Goal: Information Seeking & Learning: Learn about a topic

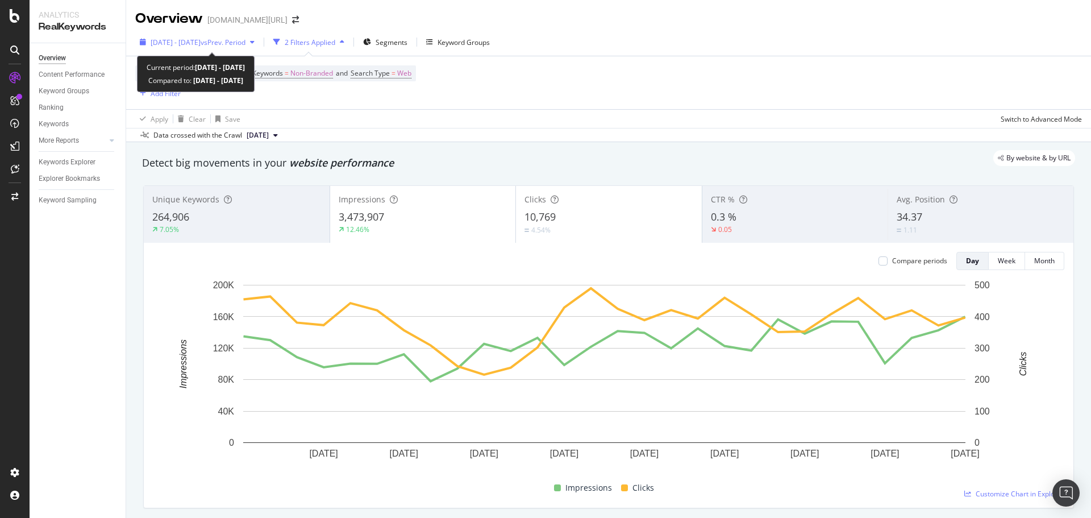
click at [226, 39] on span "vs Prev. Period" at bounding box center [223, 42] width 45 height 10
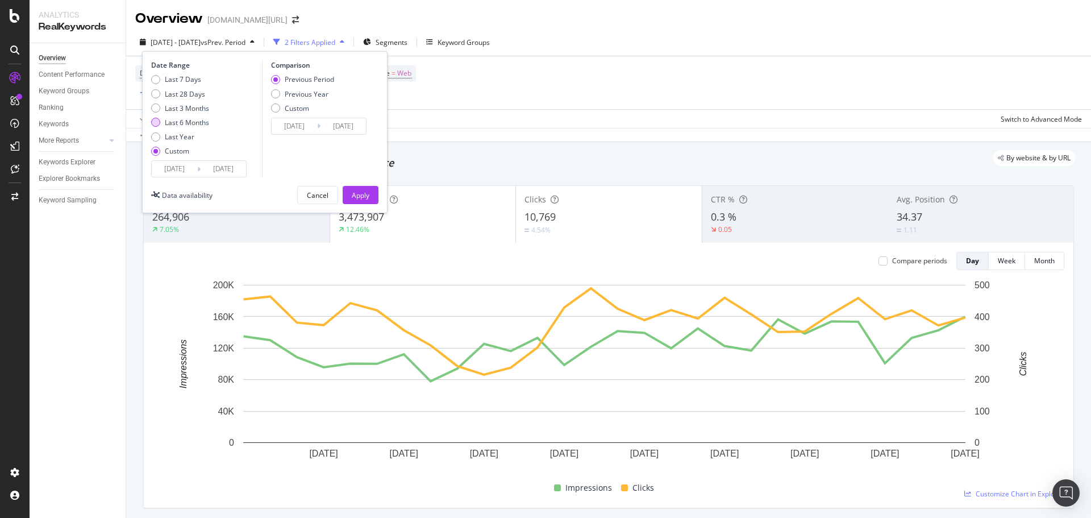
click at [178, 125] on div "Last 6 Months" at bounding box center [187, 123] width 44 height 10
type input "[DATE]"
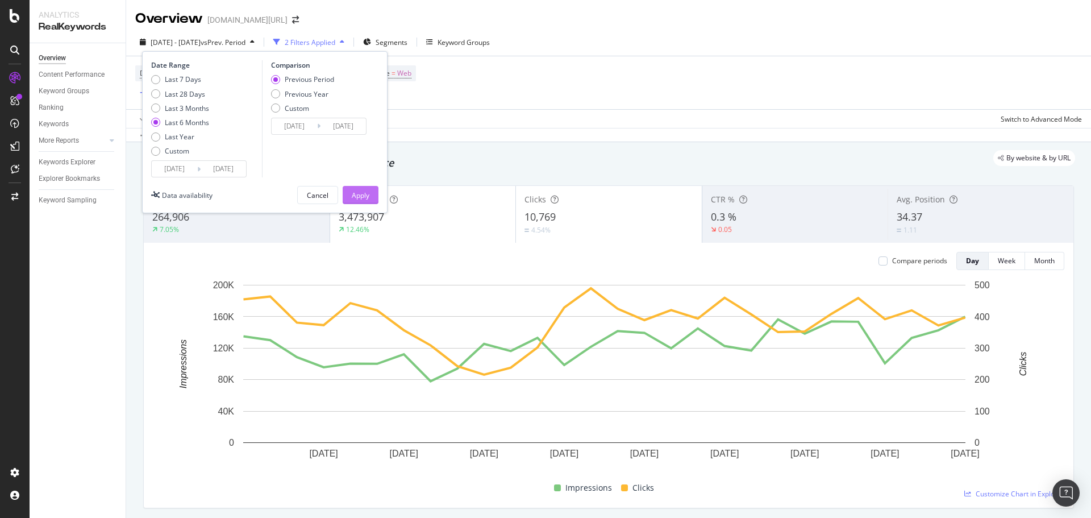
click at [350, 191] on button "Apply" at bounding box center [361, 195] width 36 height 18
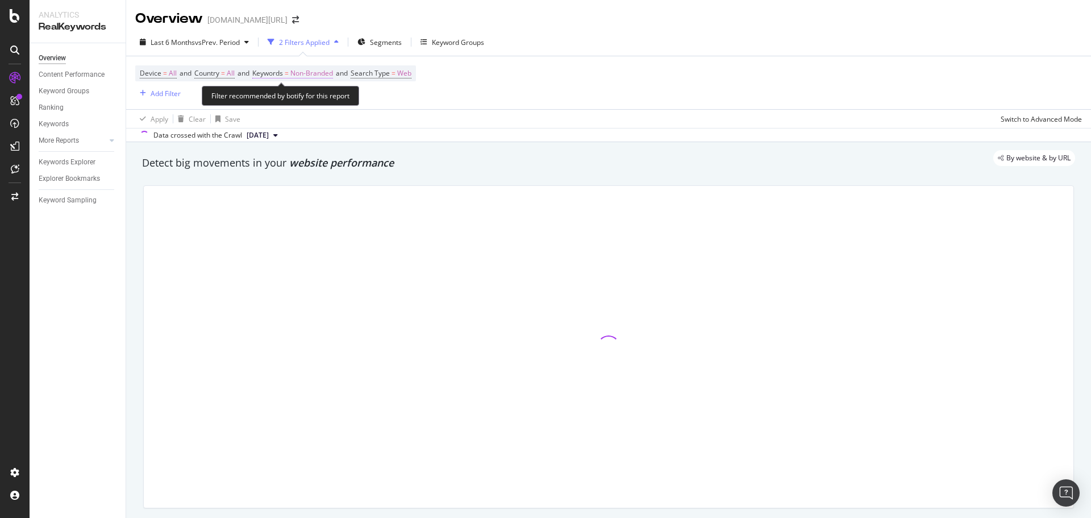
click at [320, 72] on span "Non-Branded" at bounding box center [311, 73] width 43 height 16
click at [309, 107] on div "Non-Branded" at bounding box center [299, 99] width 61 height 17
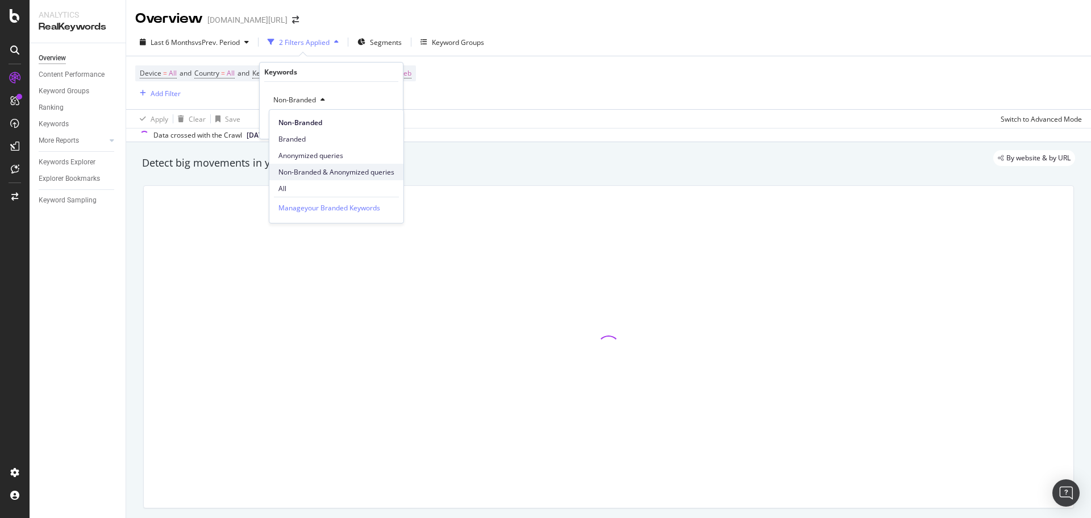
click at [321, 172] on span "Non-Branded & Anonymized queries" at bounding box center [336, 172] width 116 height 10
click at [387, 128] on div "Apply" at bounding box center [386, 124] width 33 height 10
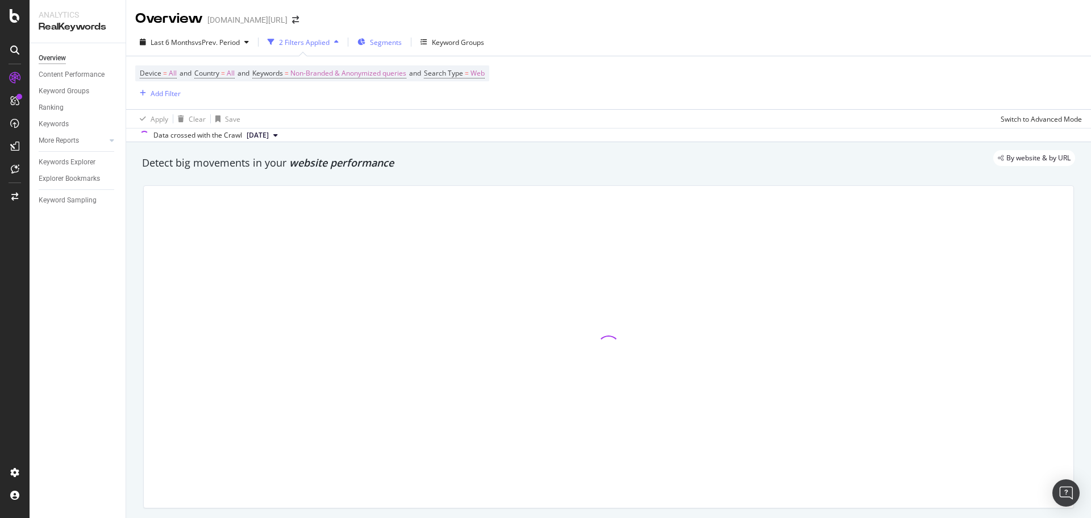
click at [394, 41] on span "Segments" at bounding box center [386, 42] width 32 height 10
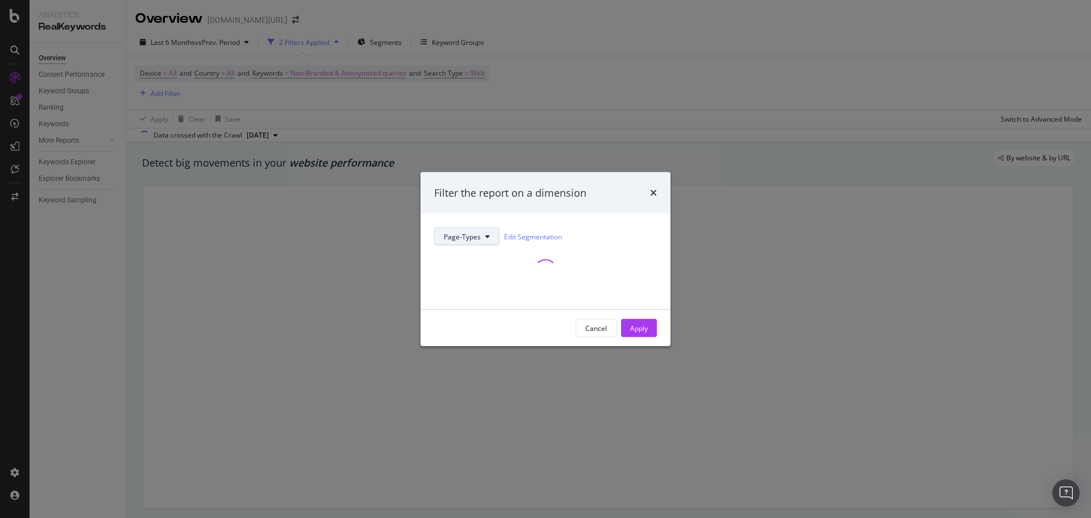
click at [465, 230] on button "Page-Types" at bounding box center [466, 236] width 65 height 18
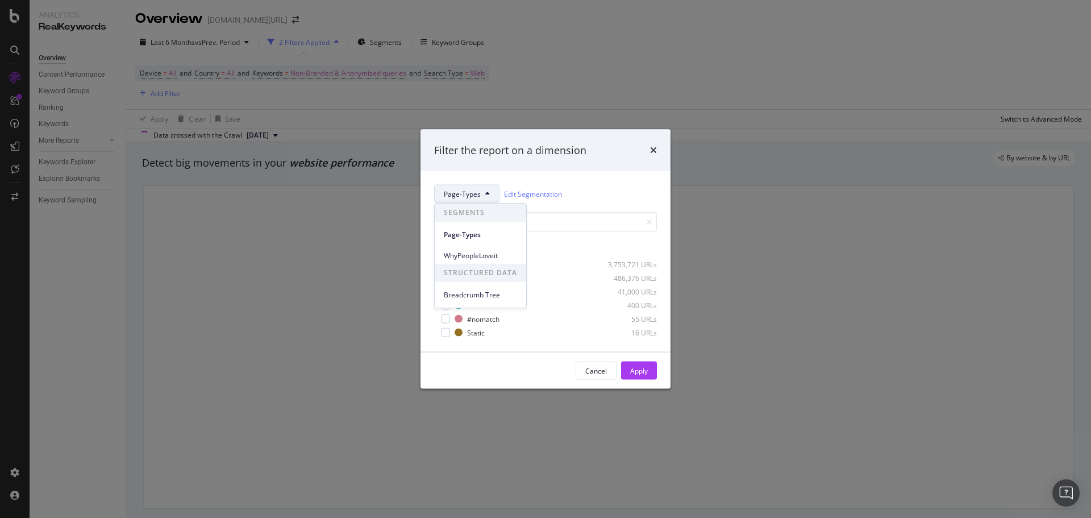
click at [595, 185] on div "Page-Types Edit Segmentation" at bounding box center [545, 194] width 223 height 18
click at [441, 264] on div "modal" at bounding box center [445, 264] width 9 height 9
click at [630, 367] on div "Apply" at bounding box center [639, 370] width 18 height 10
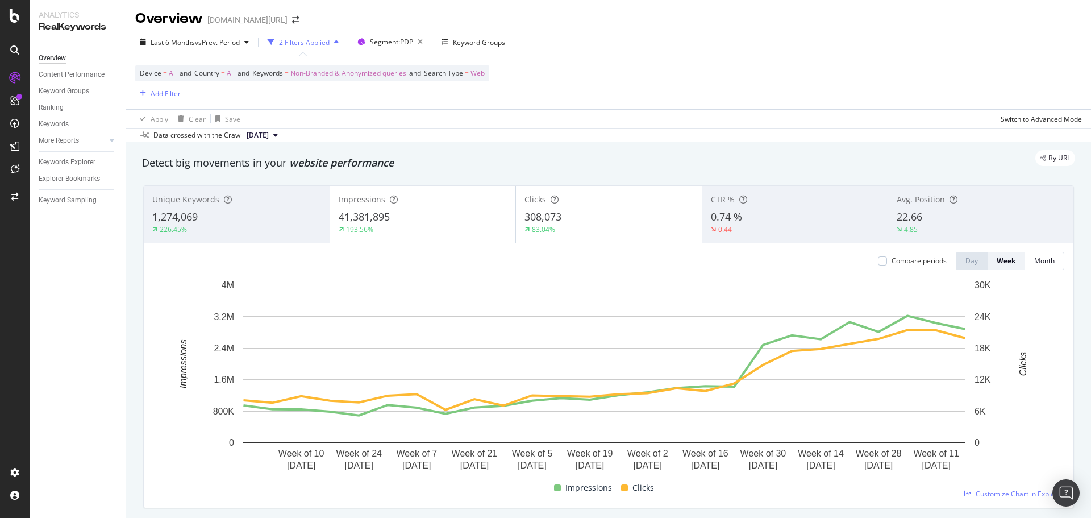
click at [606, 84] on div "Device = All and Country = All and Keywords = Non-Branded & Anonymized queries …" at bounding box center [608, 82] width 947 height 53
click at [1004, 263] on div "Week" at bounding box center [1006, 261] width 19 height 10
click at [208, 74] on span "Country" at bounding box center [206, 73] width 25 height 10
click at [228, 98] on div "All" at bounding box center [269, 100] width 125 height 18
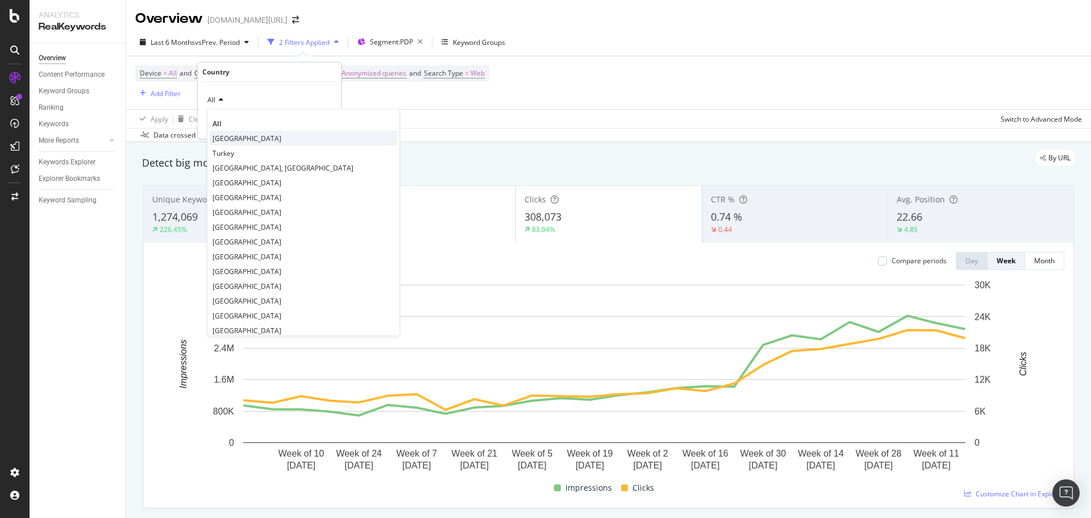
click at [238, 140] on span "[GEOGRAPHIC_DATA]" at bounding box center [246, 139] width 69 height 10
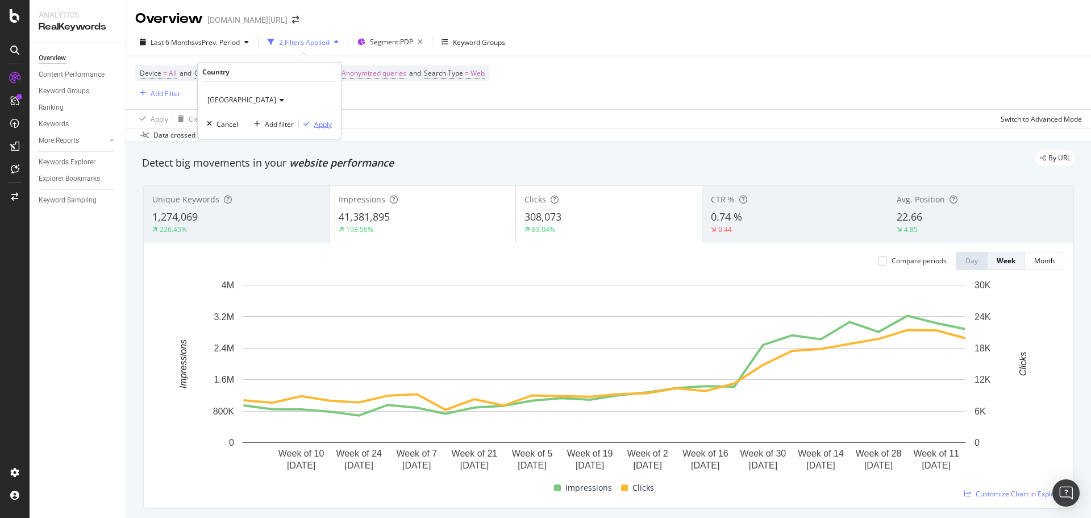
click at [316, 125] on div "Apply" at bounding box center [323, 124] width 18 height 10
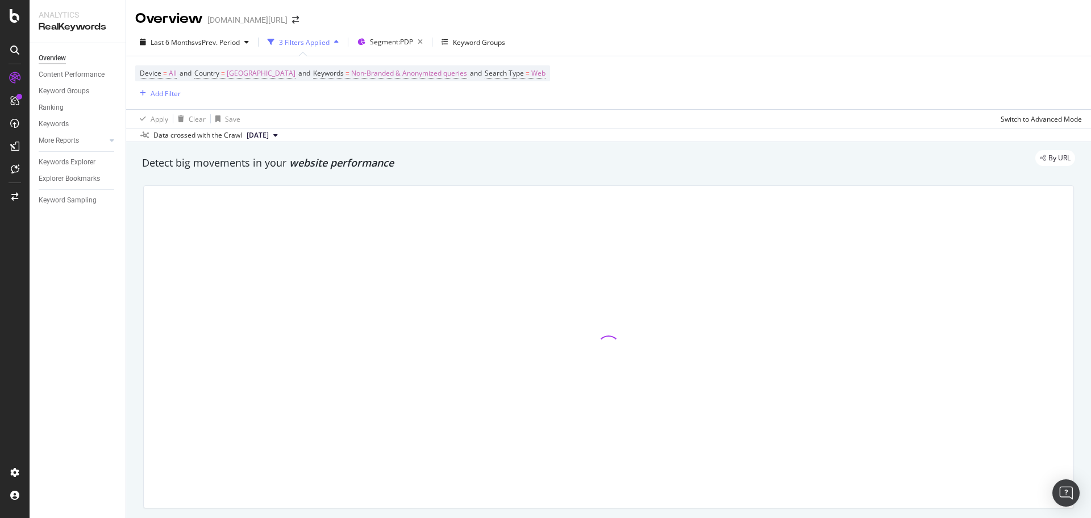
drag, startPoint x: 583, startPoint y: 45, endPoint x: 575, endPoint y: 38, distance: 10.9
click at [583, 45] on div "Last 6 Months vs Prev. Period 3 Filters Applied Segment: PDP Keyword Groups" at bounding box center [608, 44] width 965 height 23
click at [278, 12] on div "Overview [DOMAIN_NAME][URL]" at bounding box center [222, 18] width 175 height 19
click at [277, 14] on div "Overview [DOMAIN_NAME][URL]" at bounding box center [222, 18] width 175 height 19
click at [287, 17] on span at bounding box center [295, 20] width 16 height 8
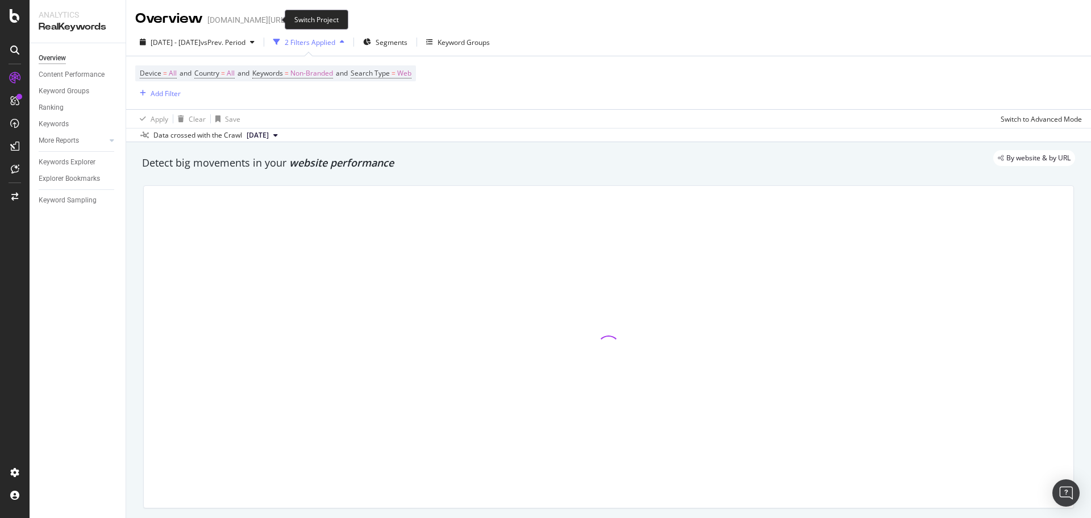
click at [292, 21] on icon "arrow-right-arrow-left" at bounding box center [295, 20] width 7 height 8
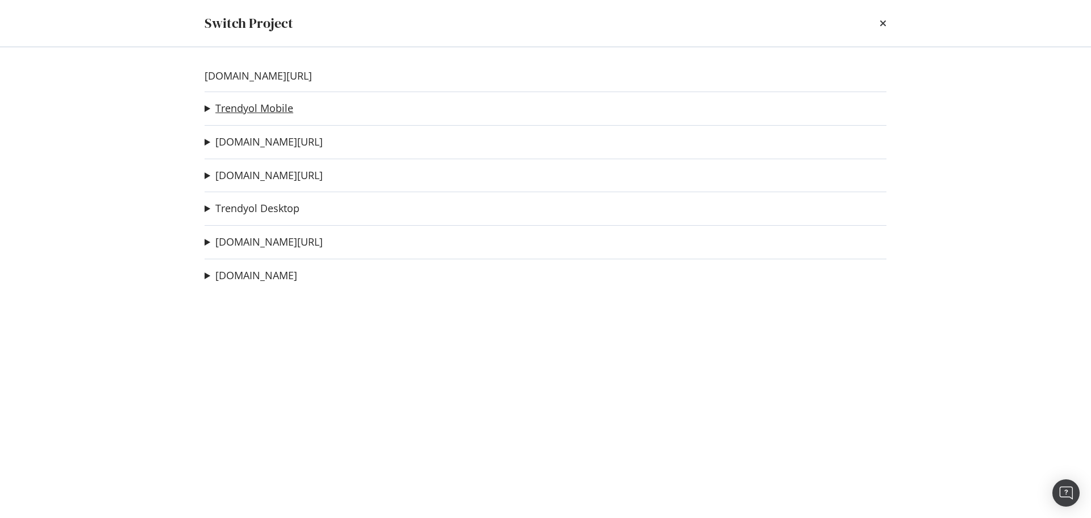
click at [272, 108] on link "Trendyol Mobile" at bounding box center [254, 108] width 78 height 12
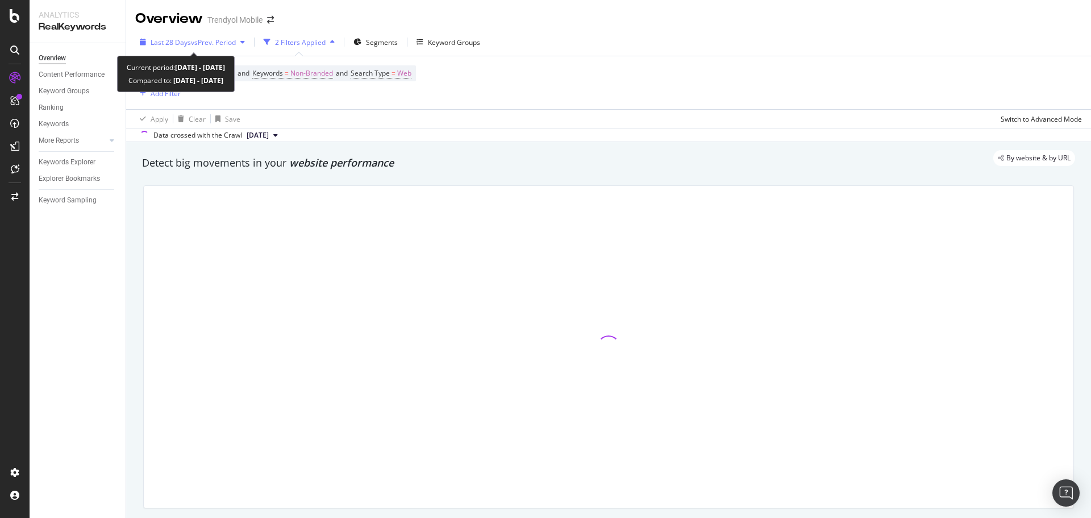
click at [161, 44] on span "Last 28 Days" at bounding box center [171, 42] width 40 height 10
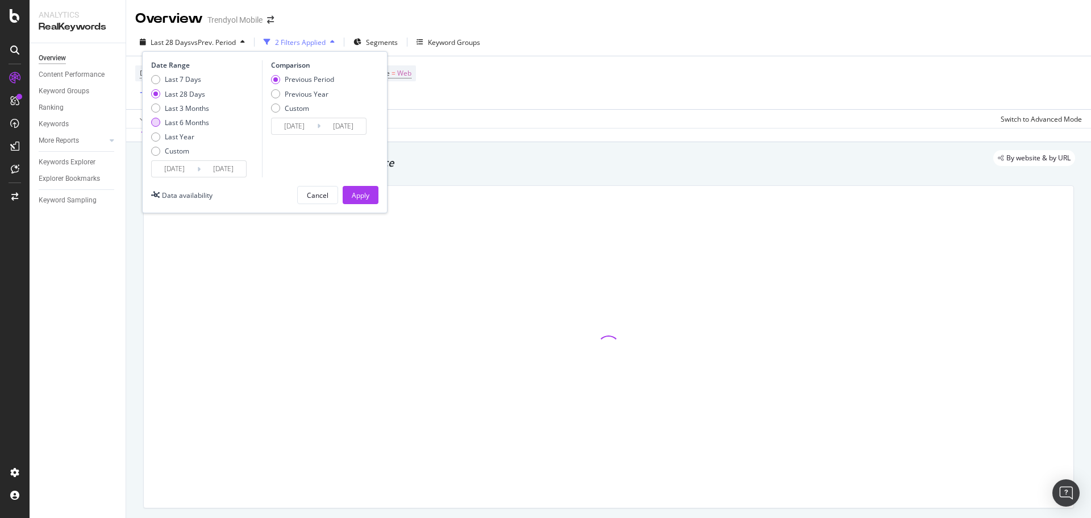
click at [172, 120] on div "Last 6 Months" at bounding box center [187, 123] width 44 height 10
type input "[DATE]"
click at [355, 195] on div "Apply" at bounding box center [361, 195] width 18 height 10
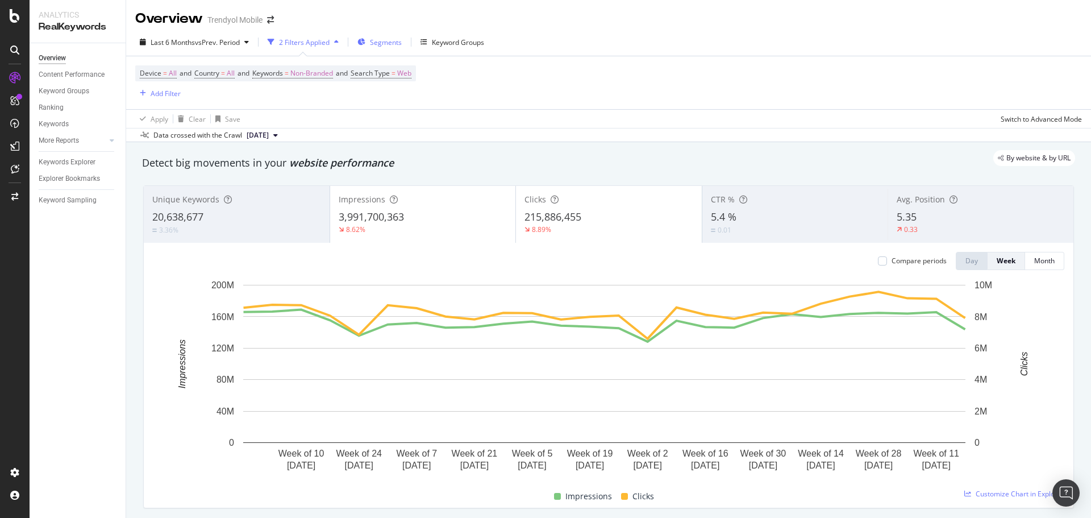
click at [393, 44] on span "Segments" at bounding box center [386, 42] width 32 height 10
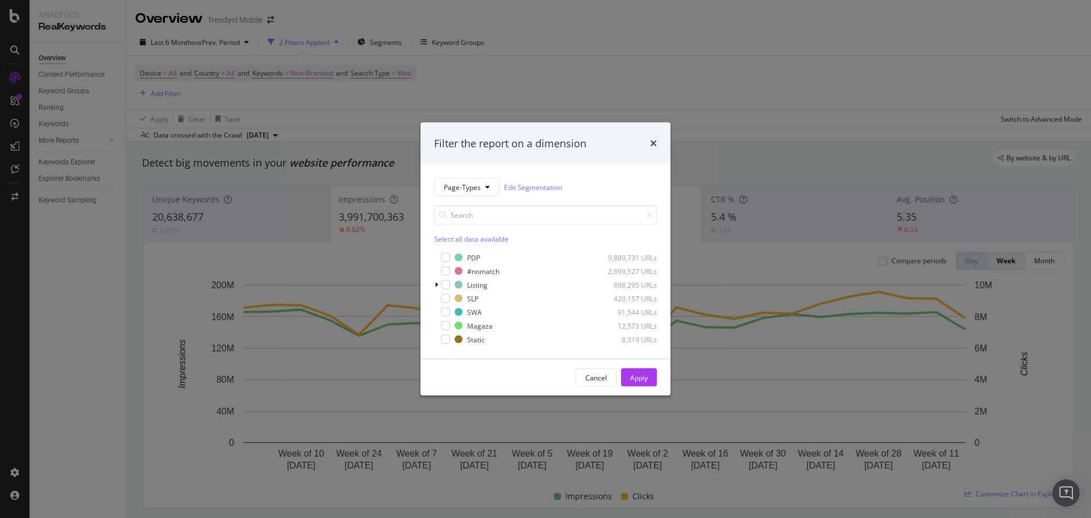
click at [485, 73] on div "Filter the report on a dimension Page-Types Edit Segmentation Select all data a…" at bounding box center [545, 259] width 1091 height 518
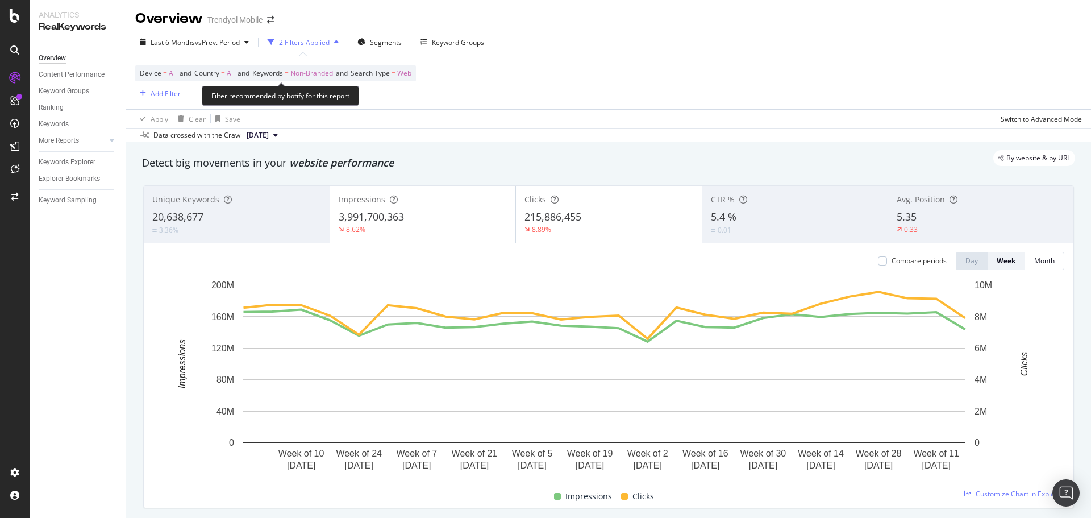
click at [310, 76] on span "Non-Branded" at bounding box center [311, 73] width 43 height 16
click at [307, 107] on div "Non-Branded" at bounding box center [299, 99] width 61 height 17
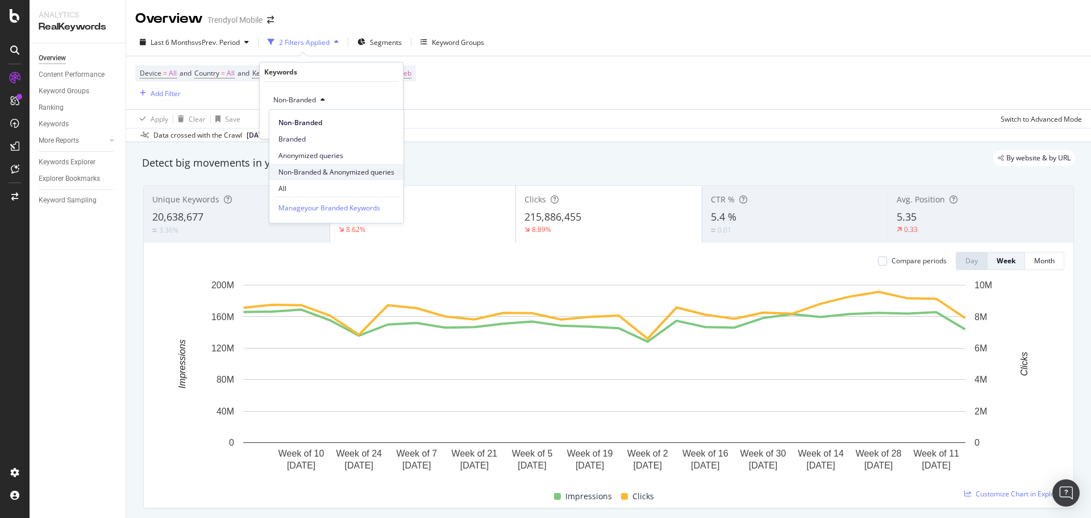
click at [323, 169] on span "Non-Branded & Anonymized queries" at bounding box center [336, 172] width 116 height 10
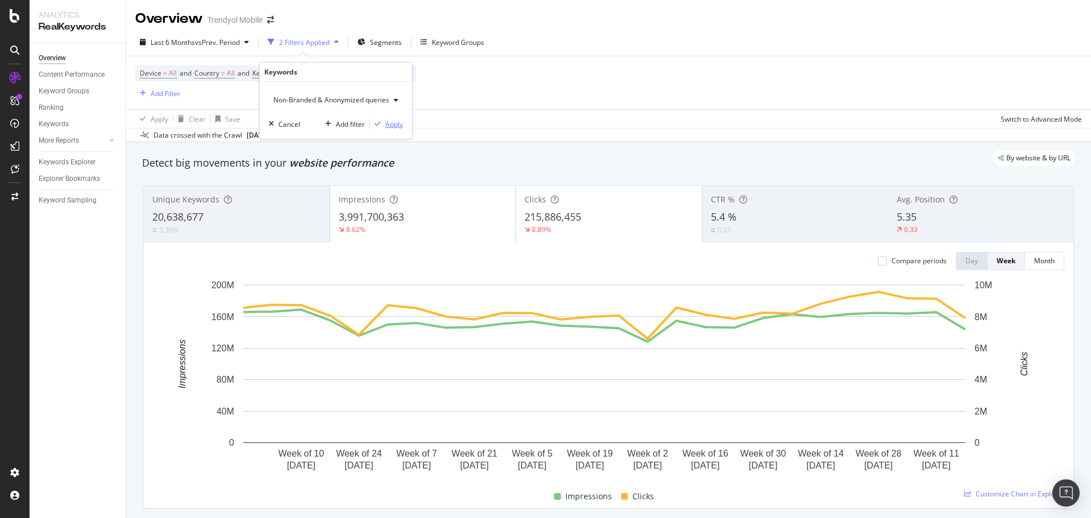
click at [389, 127] on div "Apply" at bounding box center [394, 124] width 18 height 10
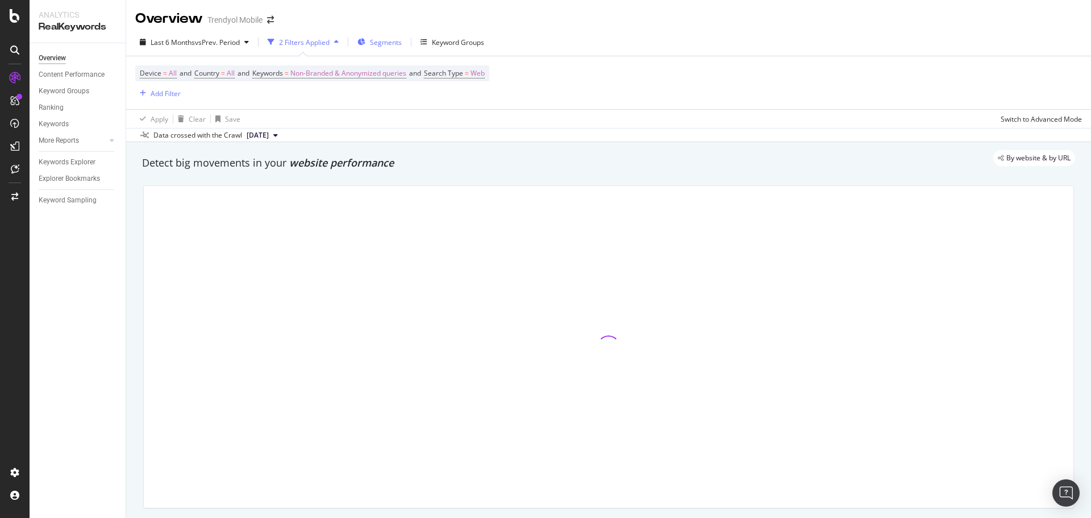
click at [377, 39] on span "Segments" at bounding box center [386, 42] width 32 height 10
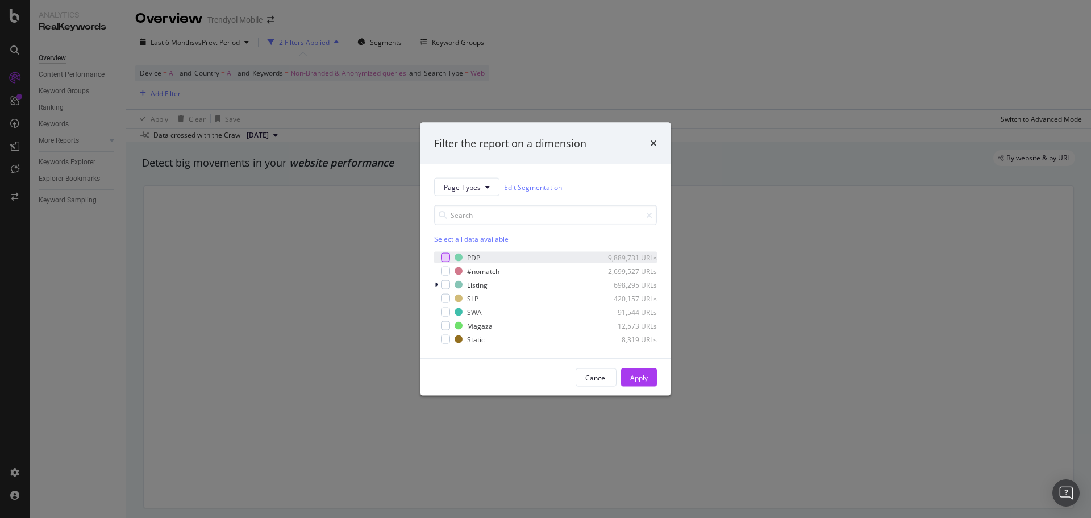
click at [445, 257] on div "modal" at bounding box center [445, 257] width 9 height 9
click at [627, 377] on button "Apply" at bounding box center [639, 377] width 36 height 18
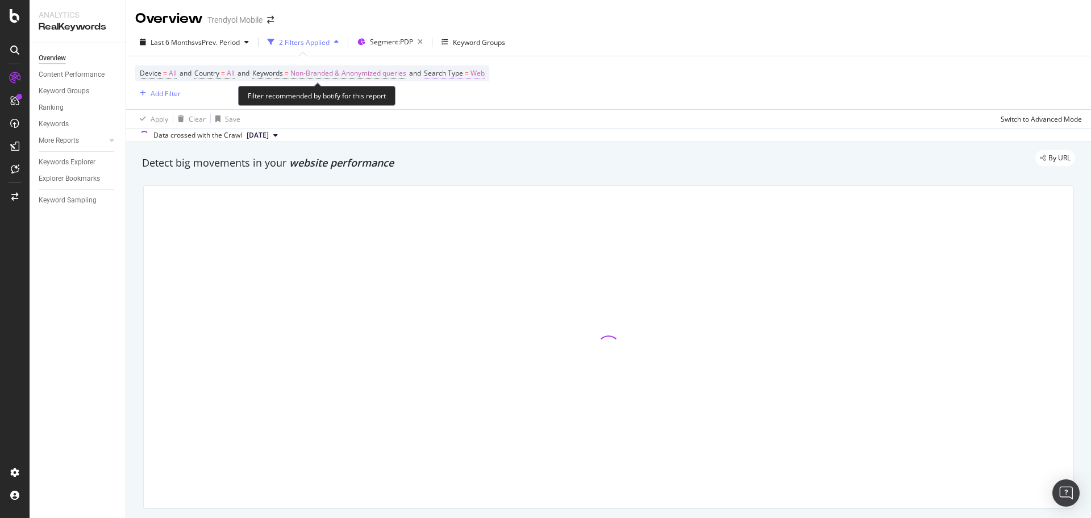
click at [470, 78] on span "Search Type = Web" at bounding box center [454, 73] width 61 height 10
click at [455, 101] on span "Web" at bounding box center [453, 100] width 14 height 10
click at [461, 141] on div "Data crossed with the Crawl 2025 Aug. 17th" at bounding box center [608, 135] width 965 height 14
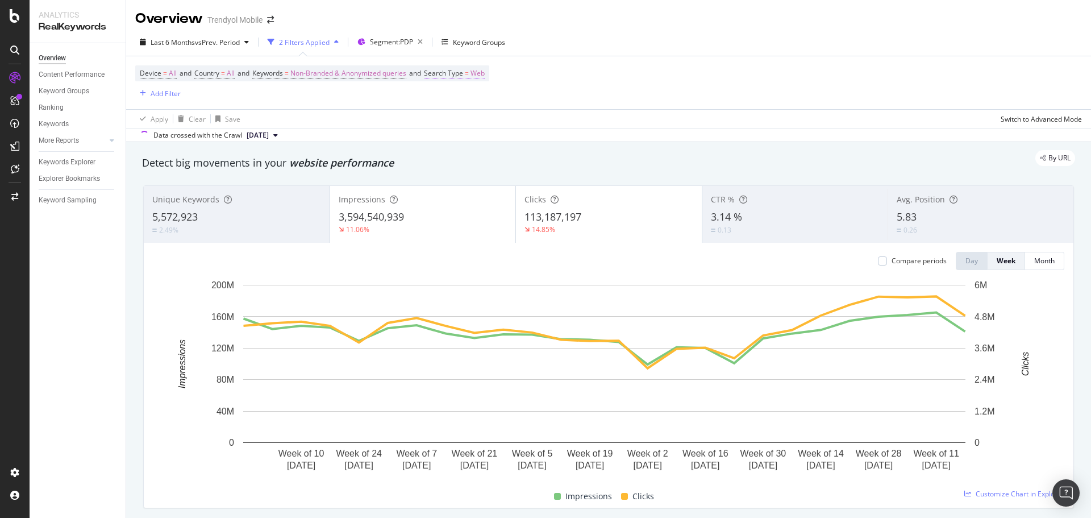
click at [457, 77] on span "Search Type" at bounding box center [443, 73] width 39 height 10
click at [476, 70] on div "Search Type" at bounding box center [461, 72] width 41 height 10
click at [461, 98] on icon at bounding box center [464, 100] width 8 height 7
click at [470, 152] on div "Image" at bounding box center [509, 152] width 122 height 15
click at [566, 123] on div "Apply" at bounding box center [562, 124] width 18 height 10
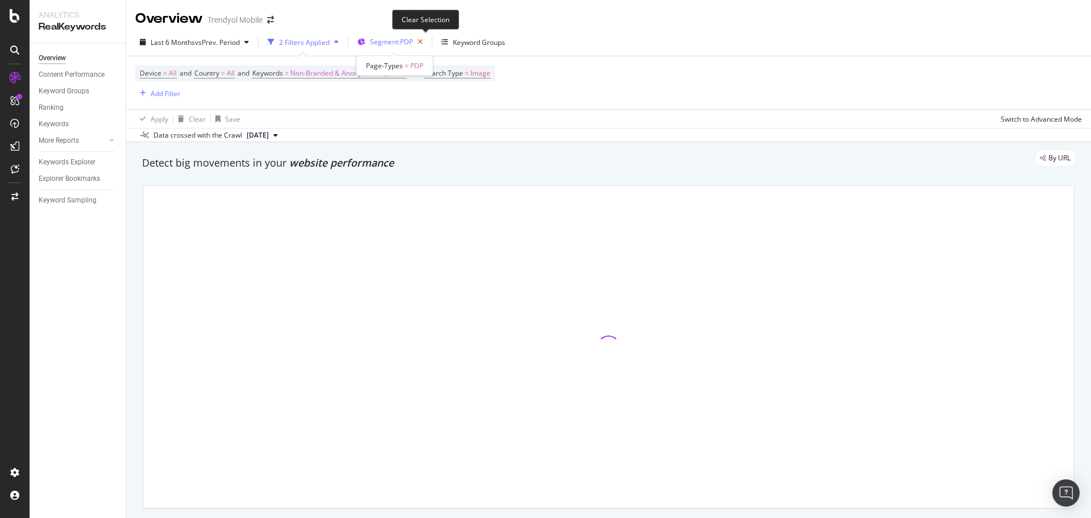
click at [423, 41] on icon "button" at bounding box center [420, 42] width 14 height 16
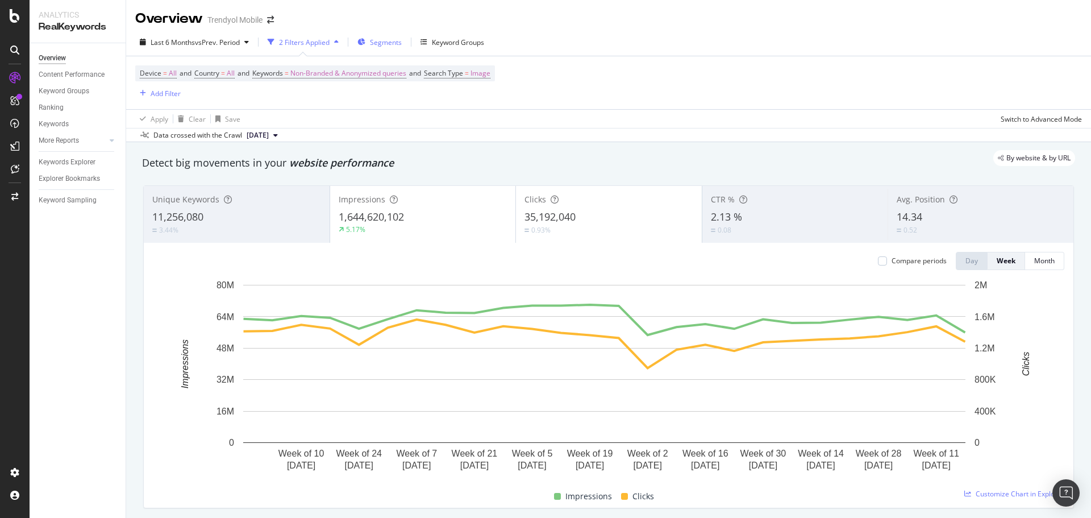
click at [393, 43] on span "Segments" at bounding box center [386, 42] width 32 height 10
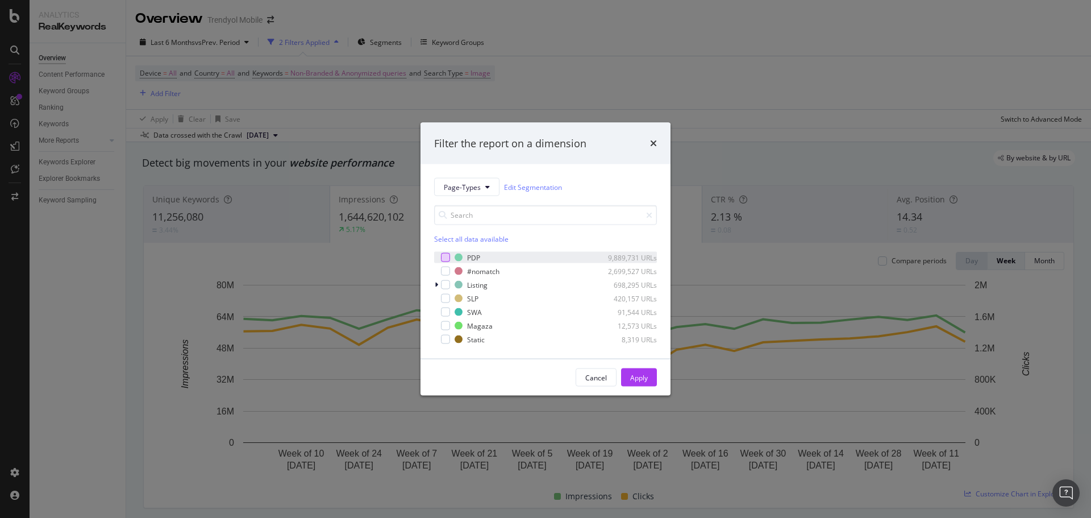
click at [443, 254] on div "modal" at bounding box center [445, 257] width 9 height 9
click at [637, 378] on div "Apply" at bounding box center [639, 377] width 18 height 10
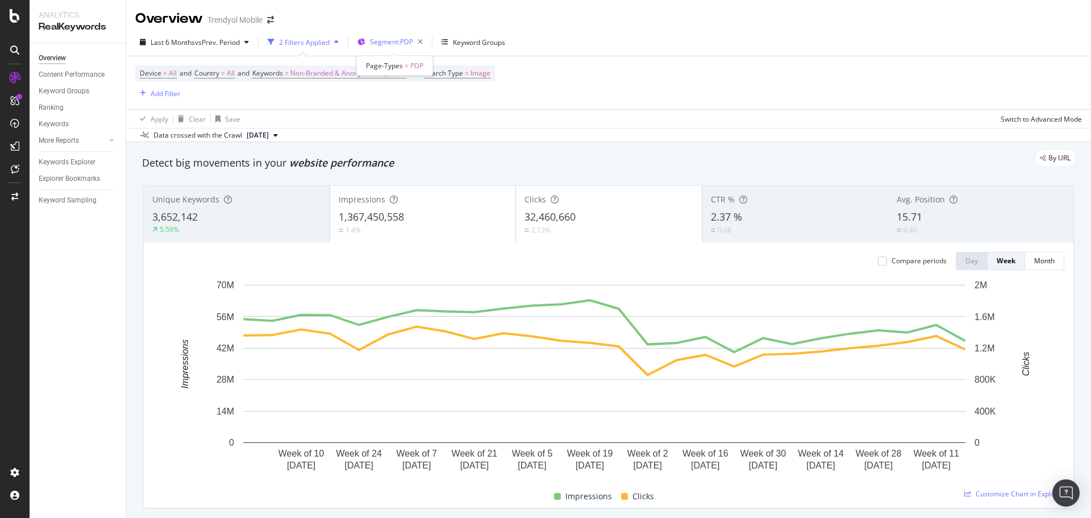
click at [401, 45] on span "Segment: PDP" at bounding box center [391, 42] width 43 height 10
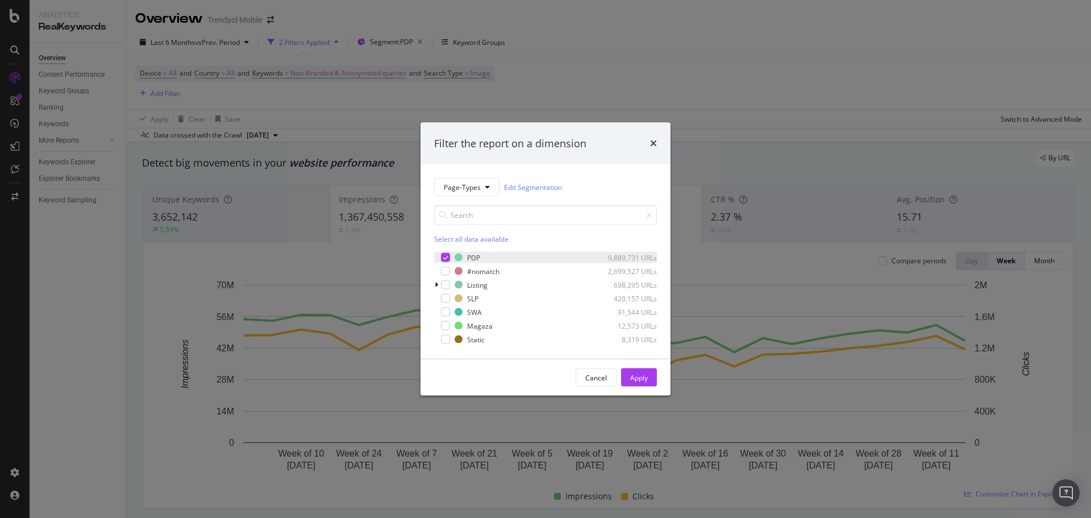
click at [444, 257] on icon "modal" at bounding box center [445, 258] width 5 height 6
click at [448, 285] on div "modal" at bounding box center [445, 284] width 9 height 9
click at [655, 379] on button "Apply" at bounding box center [639, 377] width 36 height 18
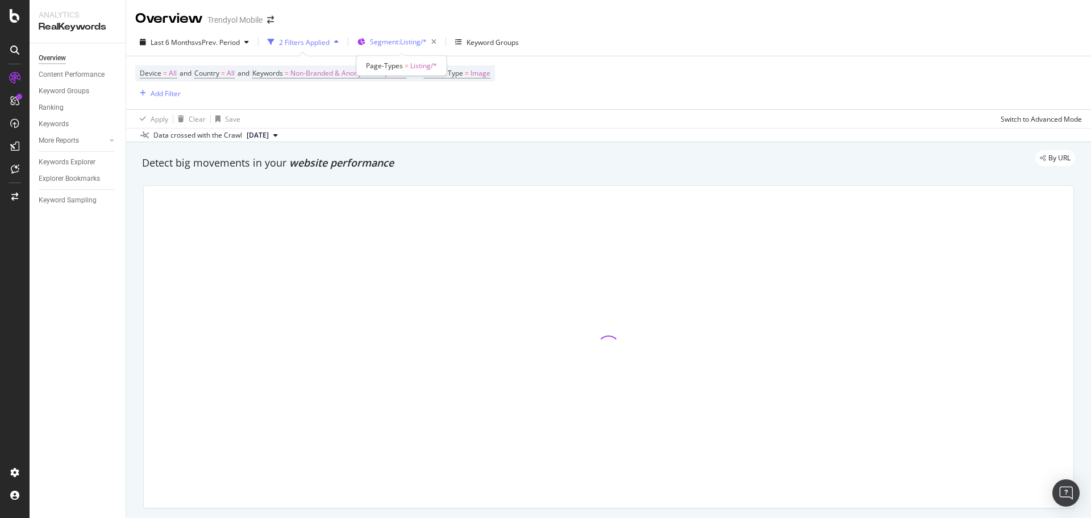
click at [386, 37] on span "Segment: Listing/*" at bounding box center [398, 42] width 57 height 10
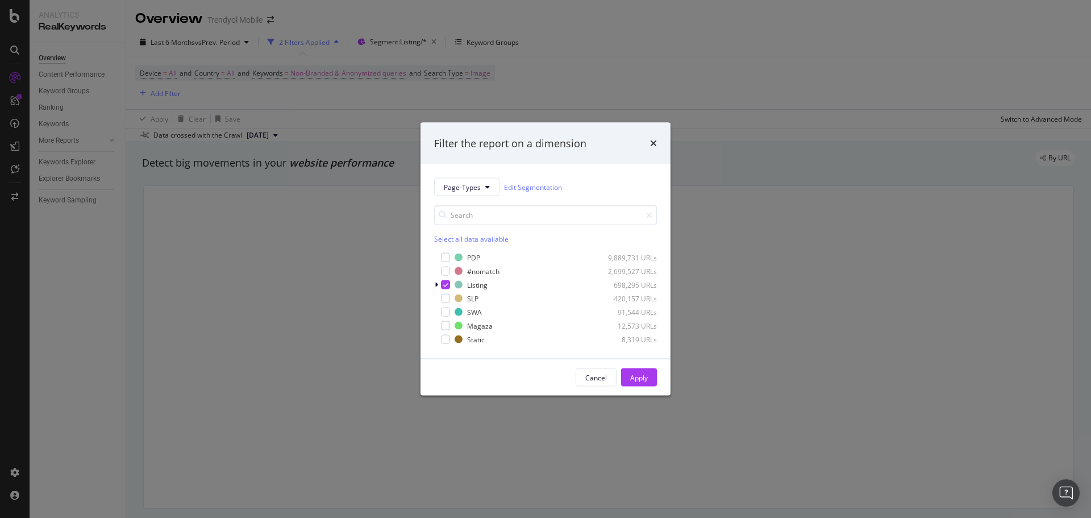
click at [634, 48] on div "Filter the report on a dimension Page-Types Edit Segmentation Select all data a…" at bounding box center [545, 259] width 1091 height 518
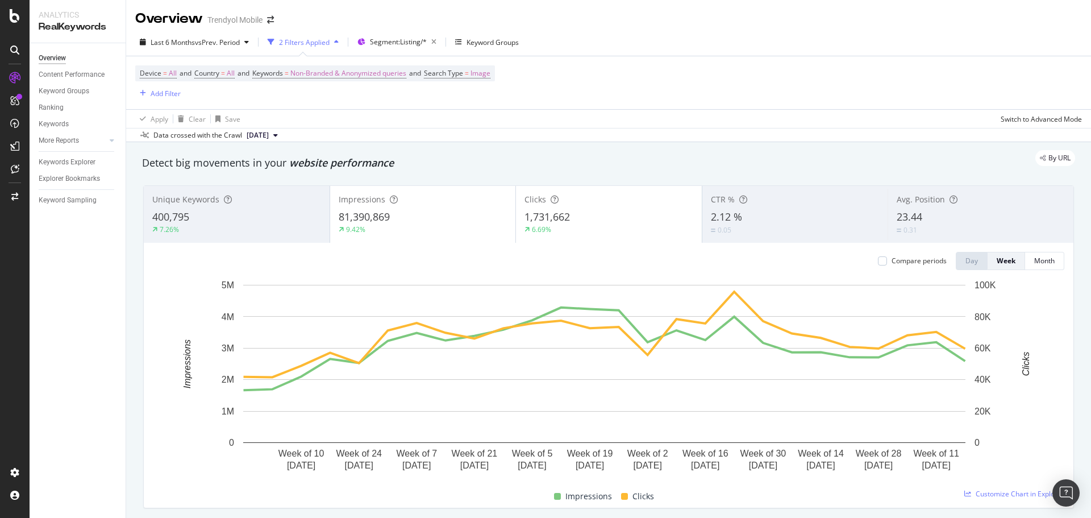
click at [714, 22] on div "Overview Trendyol Mobile" at bounding box center [608, 14] width 965 height 28
